Goal: Task Accomplishment & Management: Manage account settings

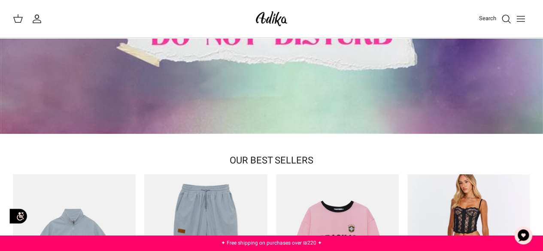
scroll to position [43, 0]
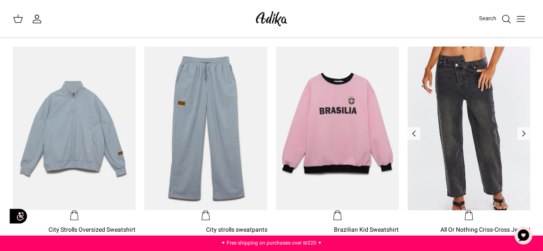
scroll to position [215, 0]
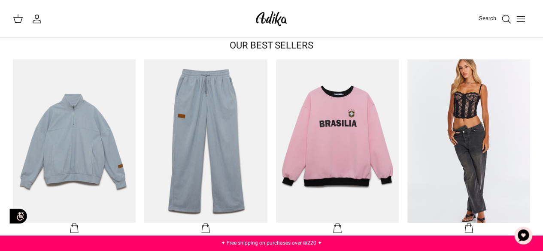
click at [519, 14] on icon "Toggle menu" at bounding box center [520, 19] width 10 height 10
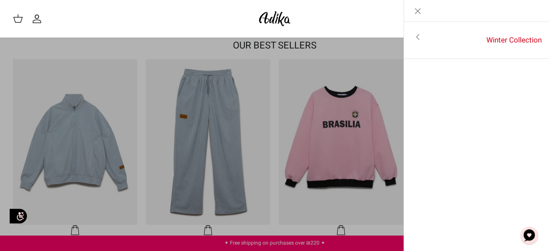
click at [421, 12] on icon "Close" at bounding box center [418, 11] width 10 height 10
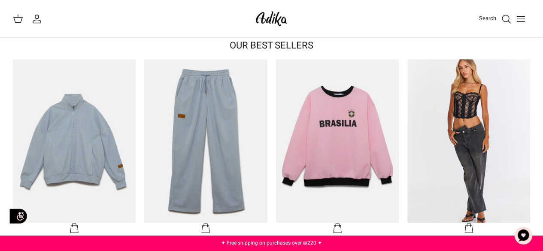
click at [30, 21] on div "My account Search" at bounding box center [29, 18] width 33 height 11
click at [36, 18] on icon "My account" at bounding box center [37, 19] width 10 height 10
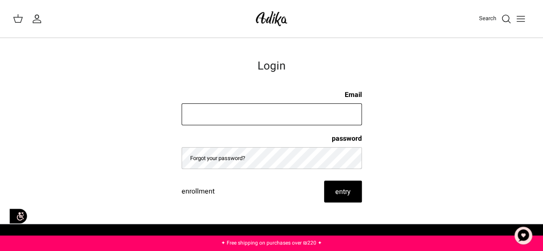
type input "[EMAIL_ADDRESS][DOMAIN_NAME]"
